Goal: Transaction & Acquisition: Purchase product/service

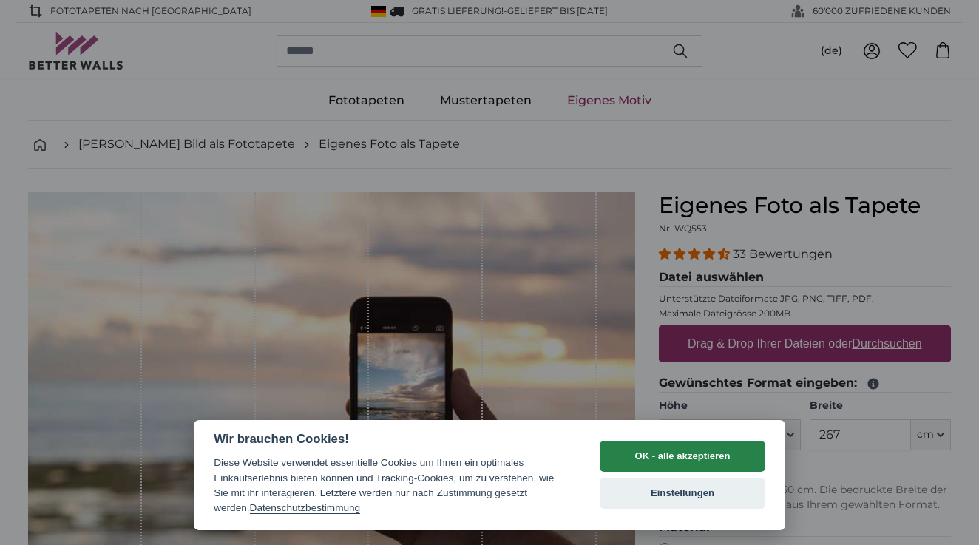
click at [699, 453] on button "OK - alle akzeptieren" at bounding box center [683, 456] width 166 height 31
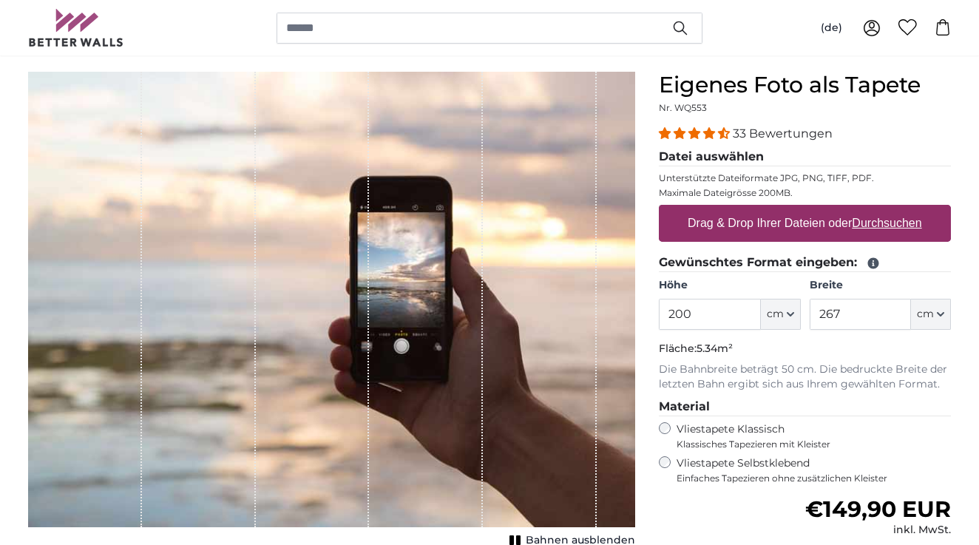
scroll to position [128, 0]
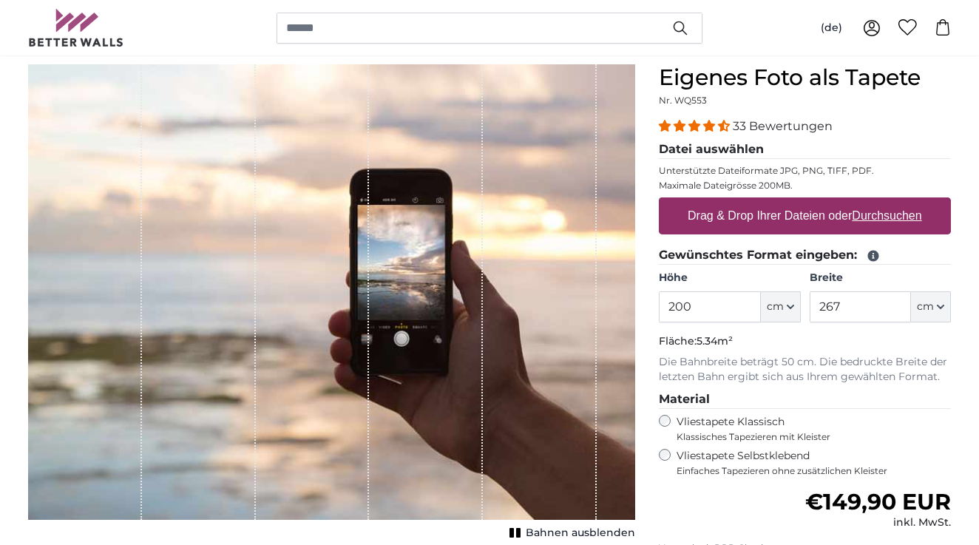
click at [795, 217] on label "Drag & Drop Ihrer Dateien oder Durchsuchen" at bounding box center [805, 216] width 246 height 30
click at [795, 202] on input "Drag & Drop Ihrer Dateien oder Durchsuchen" at bounding box center [805, 199] width 292 height 4
type input "**********"
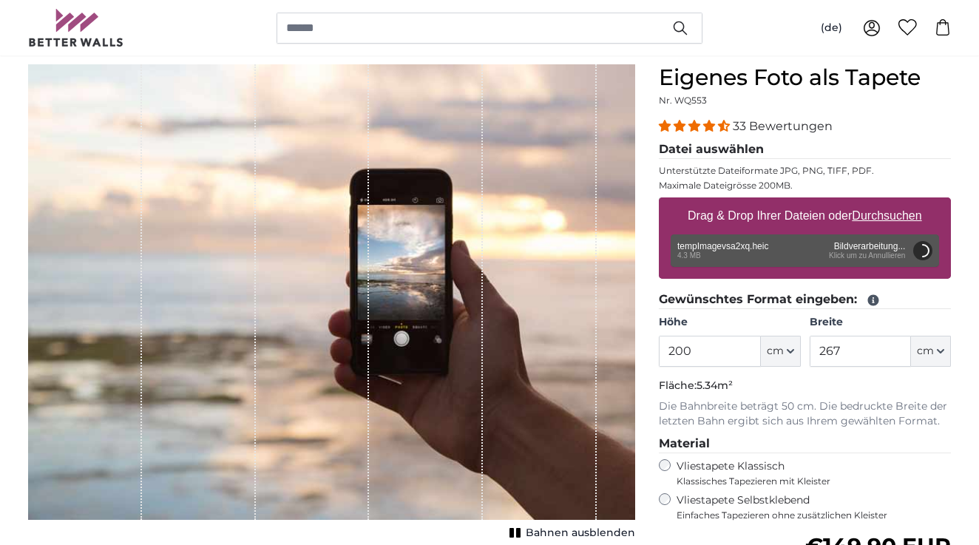
click at [793, 348] on icon "button" at bounding box center [790, 351] width 7 height 7
click at [771, 379] on link "Centimeter (cm)" at bounding box center [781, 390] width 130 height 27
drag, startPoint x: 719, startPoint y: 352, endPoint x: 641, endPoint y: 353, distance: 78.4
click at [641, 353] on product-detail "Abbrechen Bild zuschneiden Bahnen ausblenden Eigenes Foto als Tapete Nr. WQ553 …" at bounding box center [489, 408] width 947 height 734
type input "560"
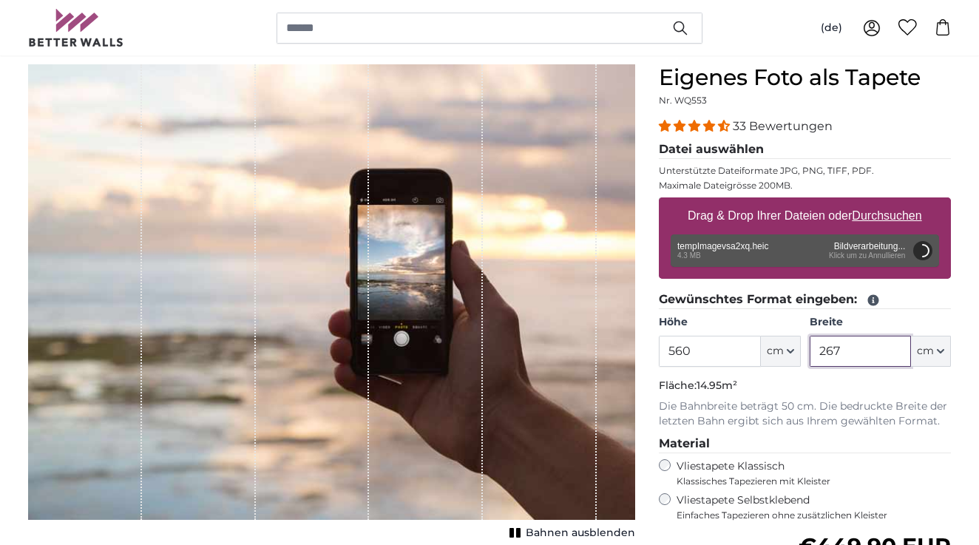
click at [857, 356] on input "267" at bounding box center [860, 351] width 101 height 31
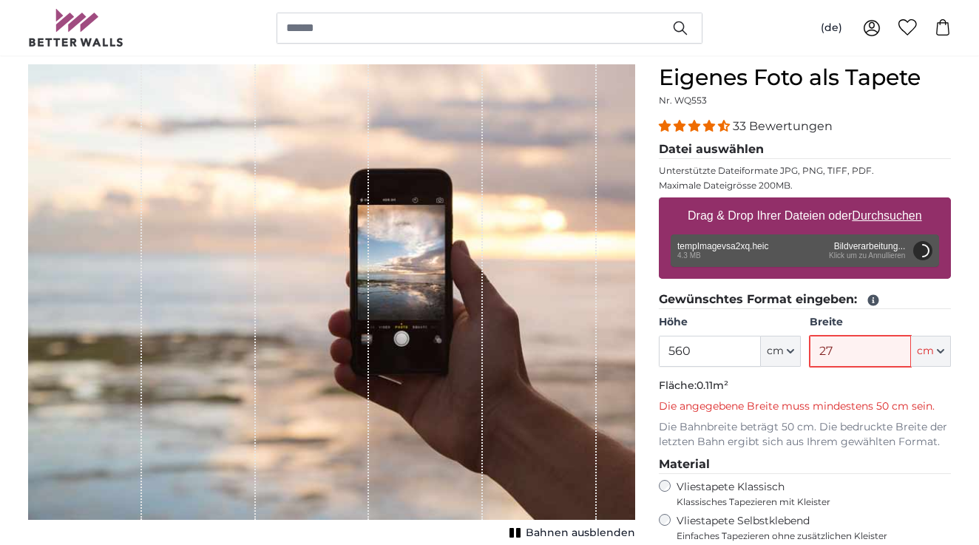
type input "270"
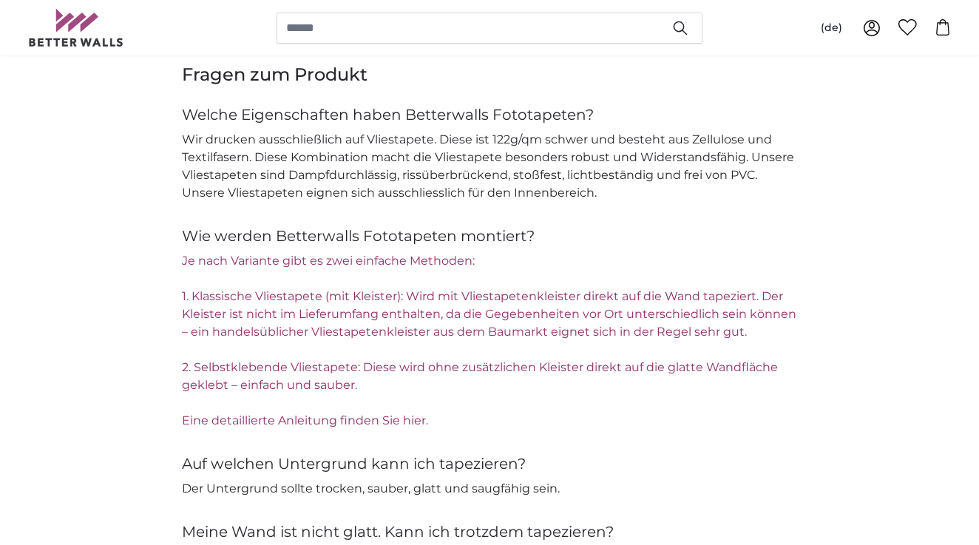
scroll to position [2076, 0]
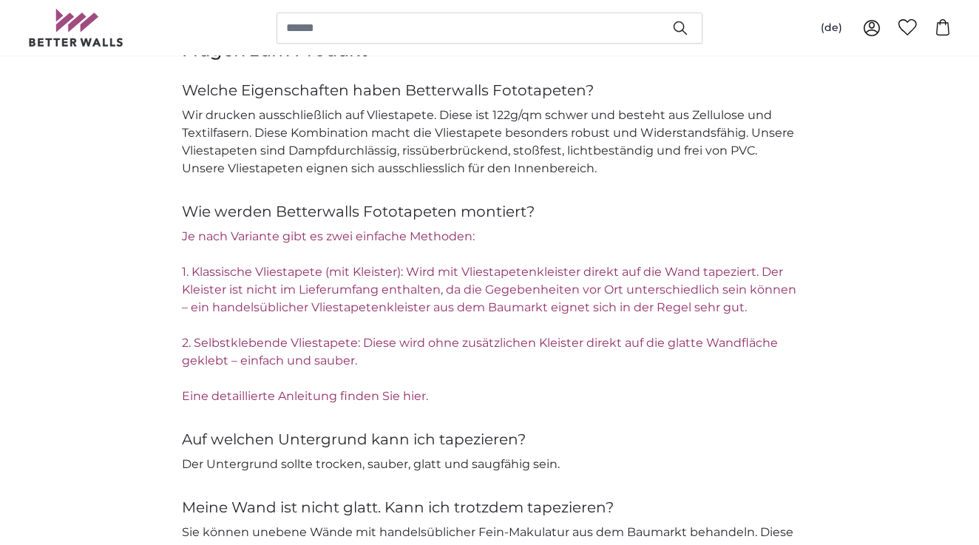
type input "200"
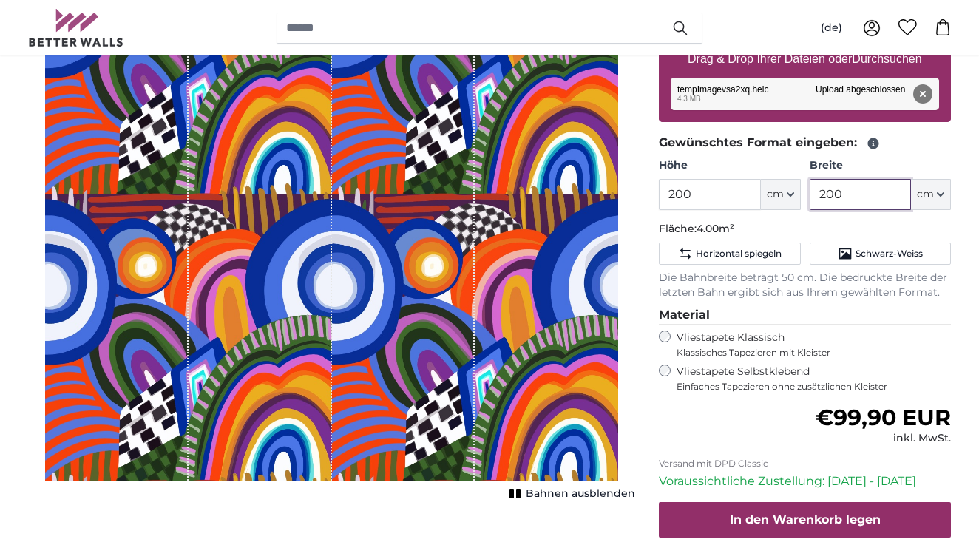
scroll to position [270, 0]
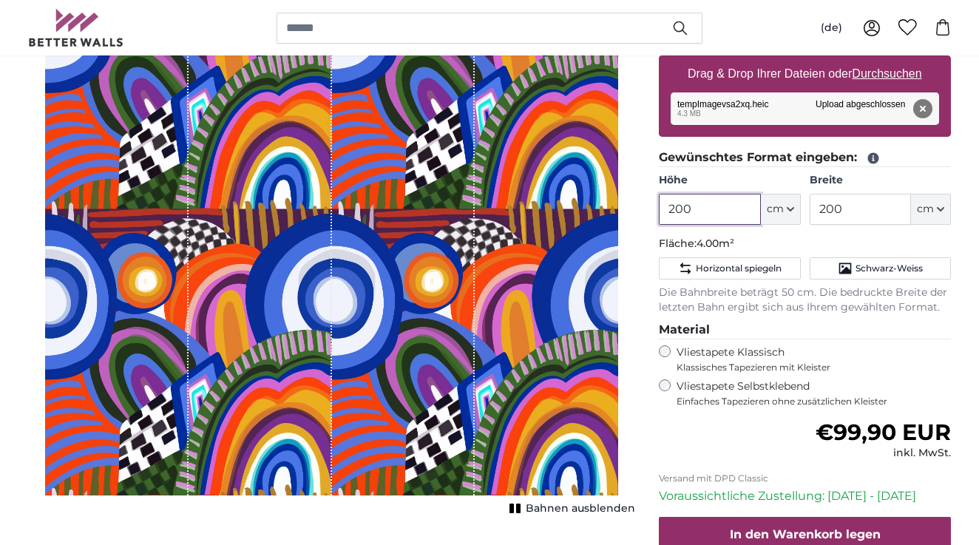
click at [703, 212] on input "200" at bounding box center [709, 209] width 101 height 31
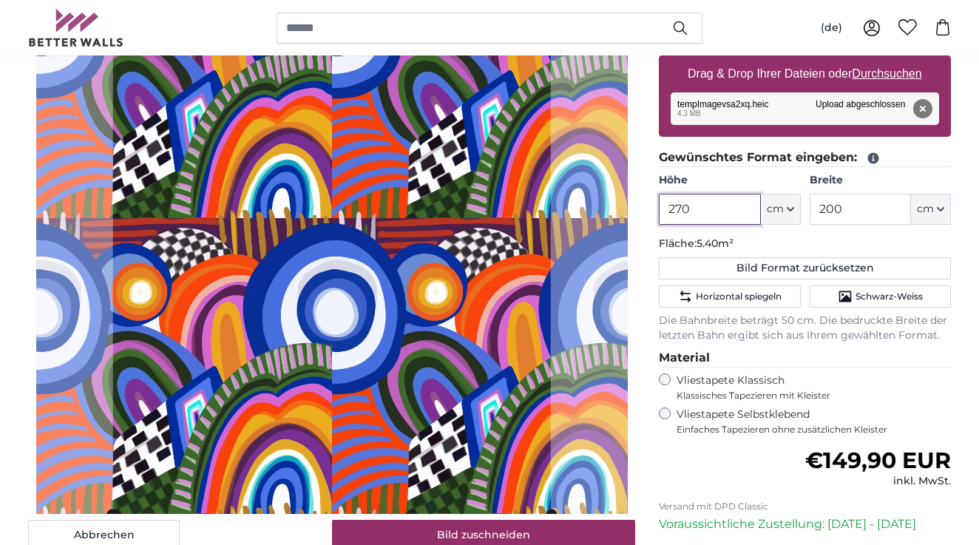
type input "270"
drag, startPoint x: 859, startPoint y: 209, endPoint x: 800, endPoint y: 215, distance: 58.8
click at [800, 215] on div "Höhe 270 ft cm Centimeter (cm) Inches (inch) Feet (ft. in.) Breite 200 ft cm Ce…" at bounding box center [805, 199] width 292 height 52
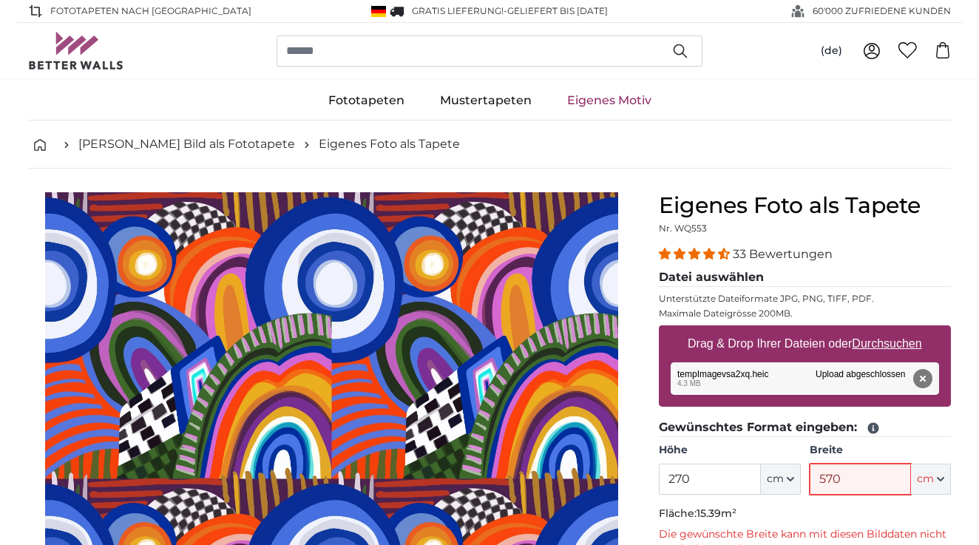
type input "570"
click at [895, 345] on u "Durchsuchen" at bounding box center [888, 343] width 70 height 13
click at [895, 330] on input "Drag & Drop Ihrer Dateien oder Durchsuchen" at bounding box center [805, 327] width 292 height 4
type input "**********"
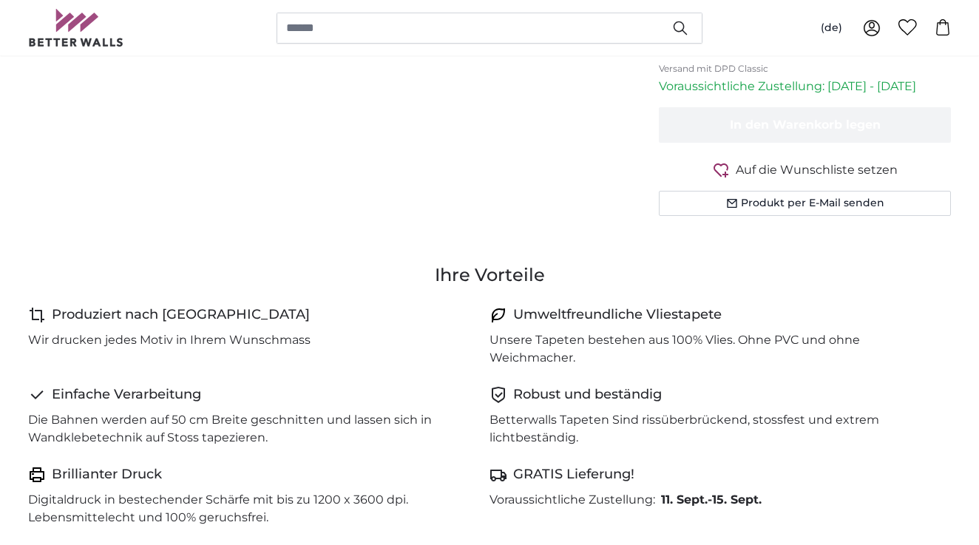
scroll to position [809, 0]
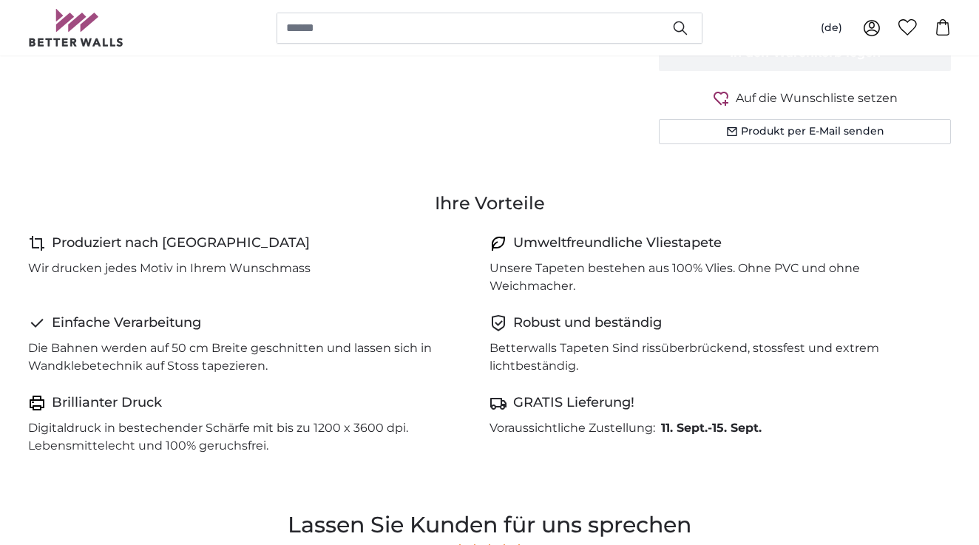
click at [129, 234] on h4 "Produziert nach [GEOGRAPHIC_DATA]" at bounding box center [181, 243] width 258 height 21
click at [129, 260] on p "Wir drucken jedes Motiv in Ihrem Wunschmass" at bounding box center [169, 269] width 283 height 18
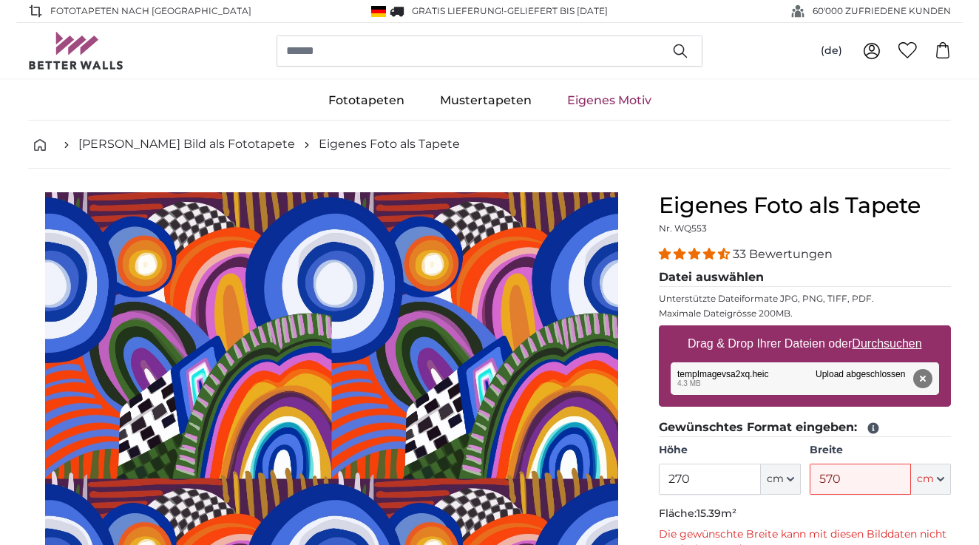
scroll to position [0, 0]
click at [614, 98] on link "Eigenes Motiv" at bounding box center [610, 100] width 120 height 38
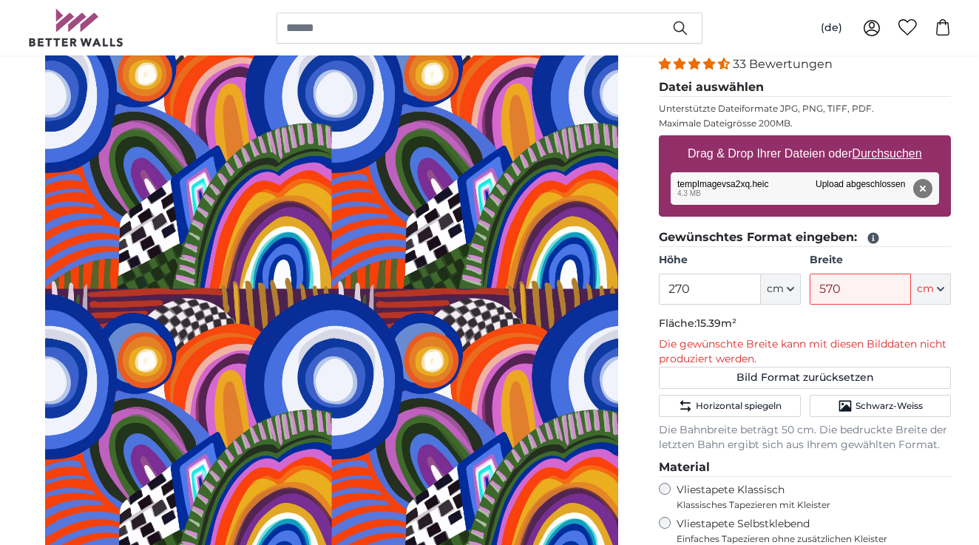
scroll to position [191, 0]
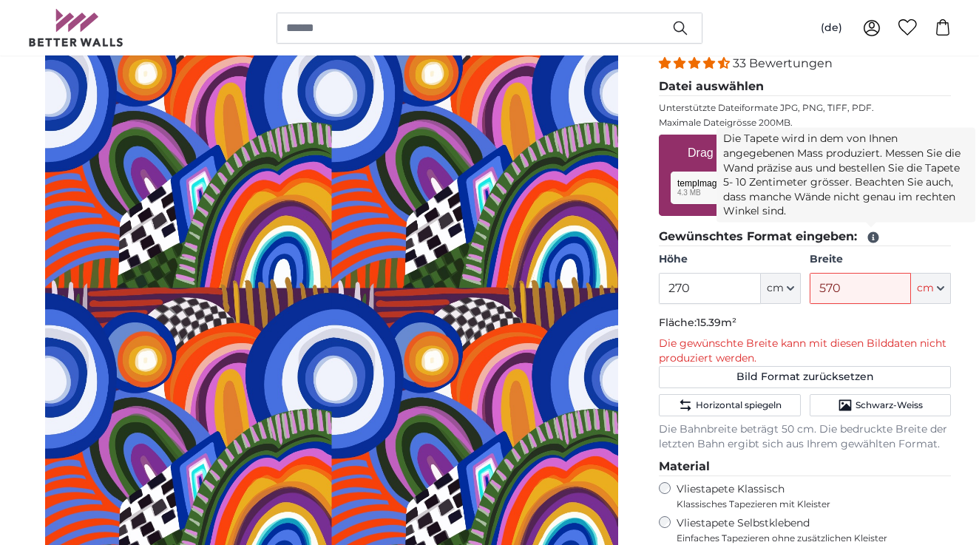
click at [872, 240] on icon at bounding box center [873, 237] width 13 height 13
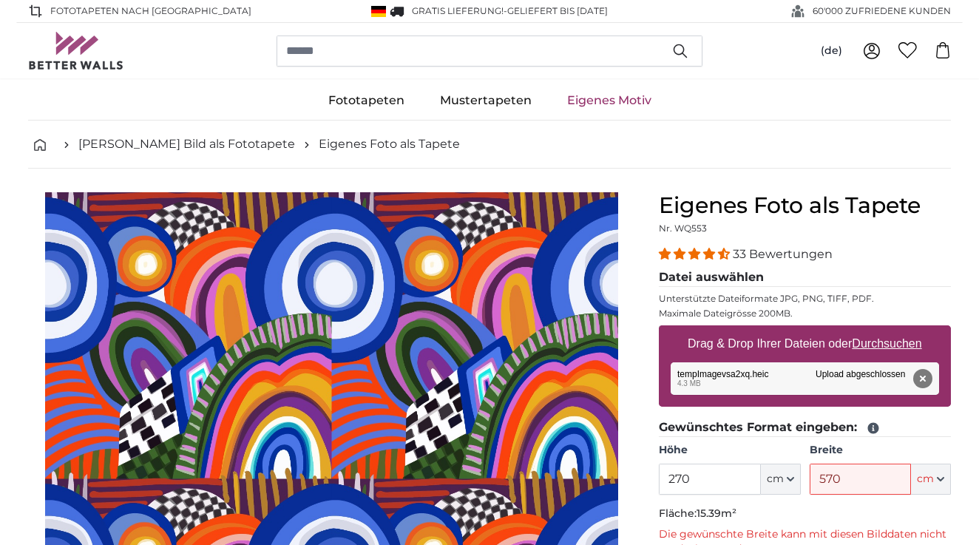
scroll to position [0, 0]
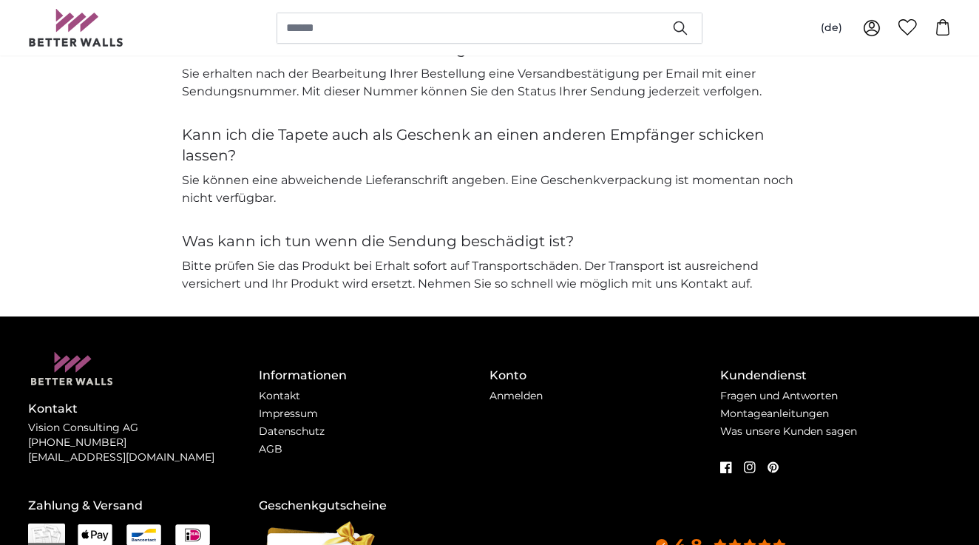
scroll to position [3475, 0]
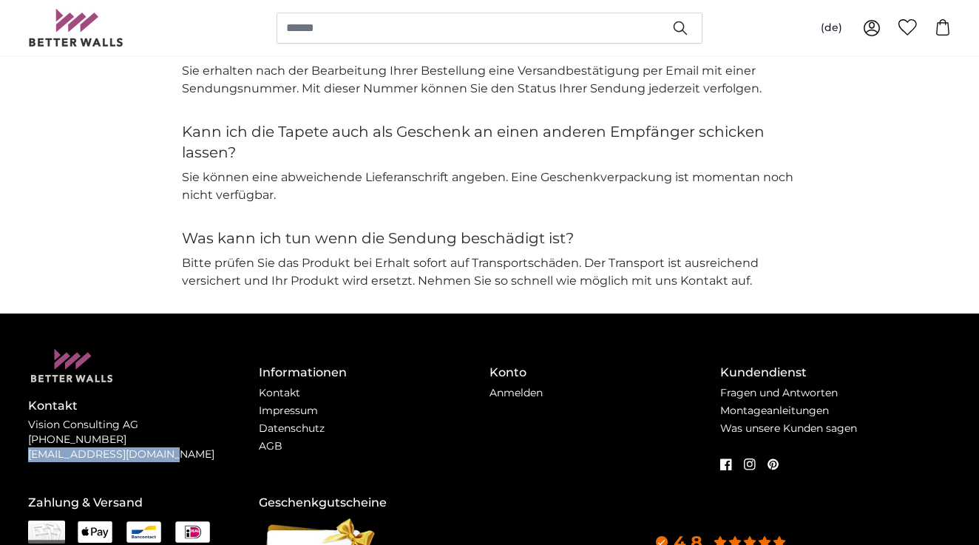
drag, startPoint x: 28, startPoint y: 443, endPoint x: 192, endPoint y: 451, distance: 163.7
click at [192, 451] on div "Kontakt Vision Consulting AG +49 741 92829809 support@betterwalls.com" at bounding box center [143, 414] width 231 height 130
copy p "[EMAIL_ADDRESS][DOMAIN_NAME]"
click at [757, 386] on link "Fragen und Antworten" at bounding box center [779, 392] width 118 height 13
